Goal: Find specific page/section: Find specific page/section

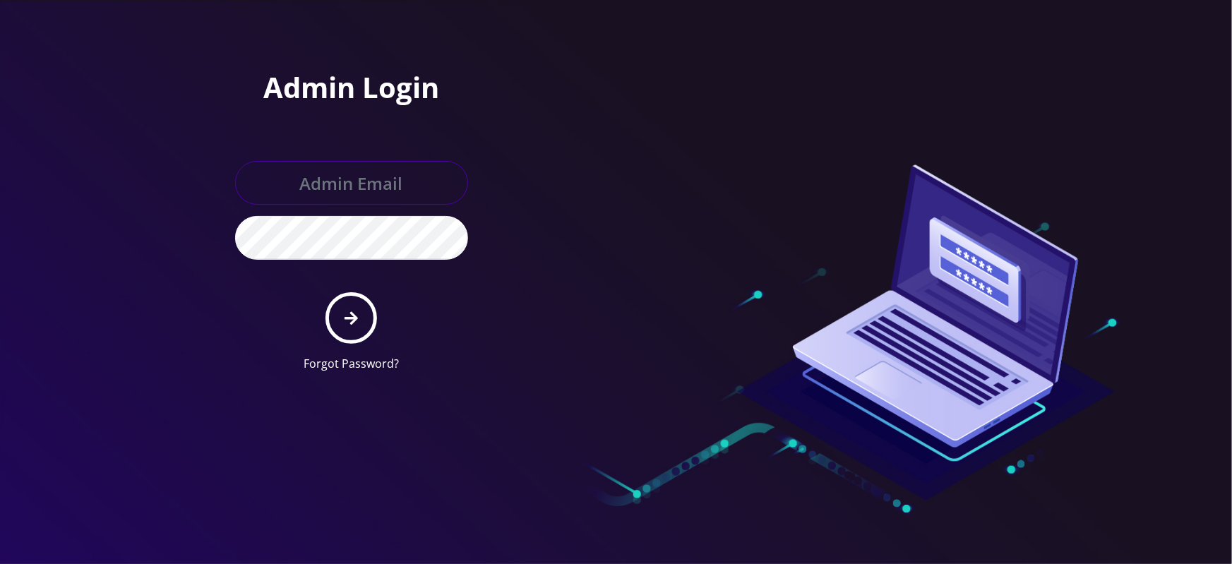
type input "[EMAIL_ADDRESS][DOMAIN_NAME]"
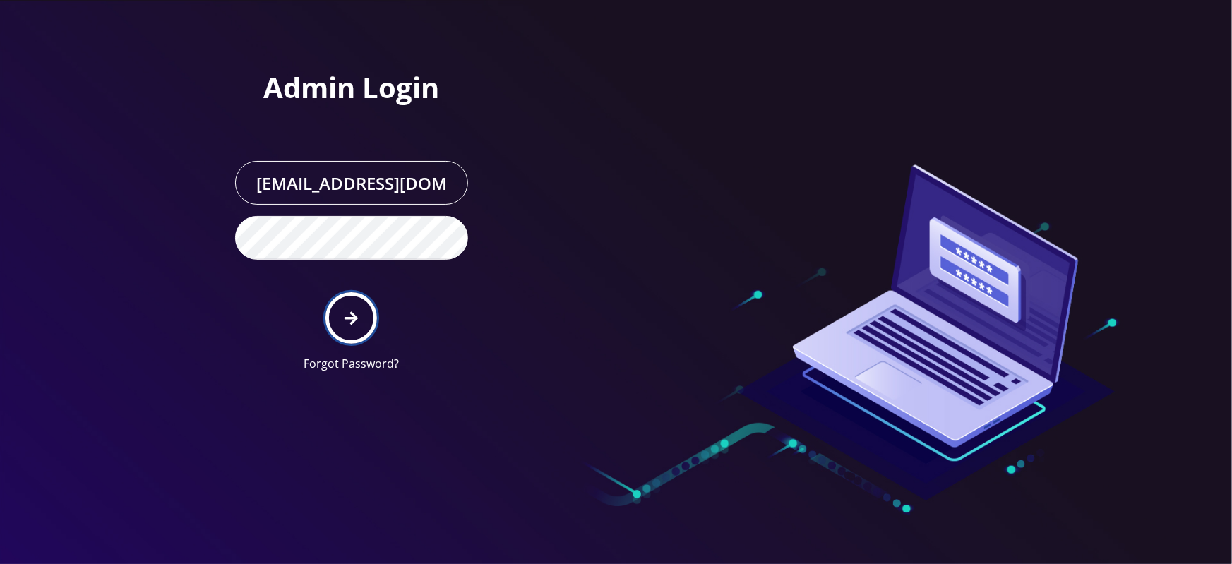
click at [361, 315] on button "submit" at bounding box center [352, 318] width 52 height 52
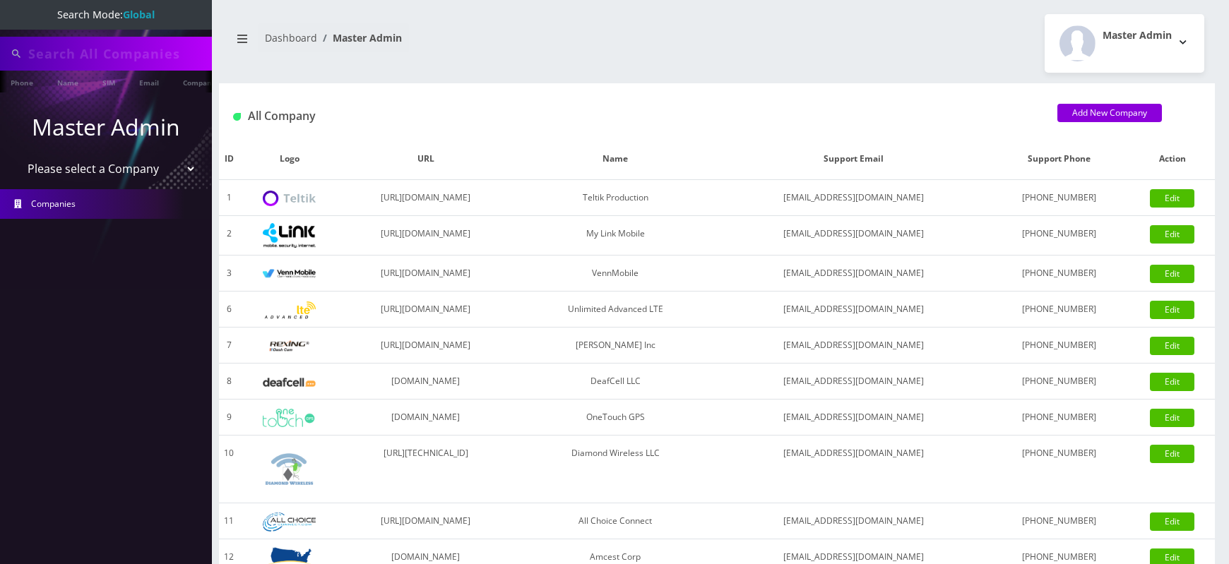
type input "89010303300113703707"
